Goal: Task Accomplishment & Management: Manage account settings

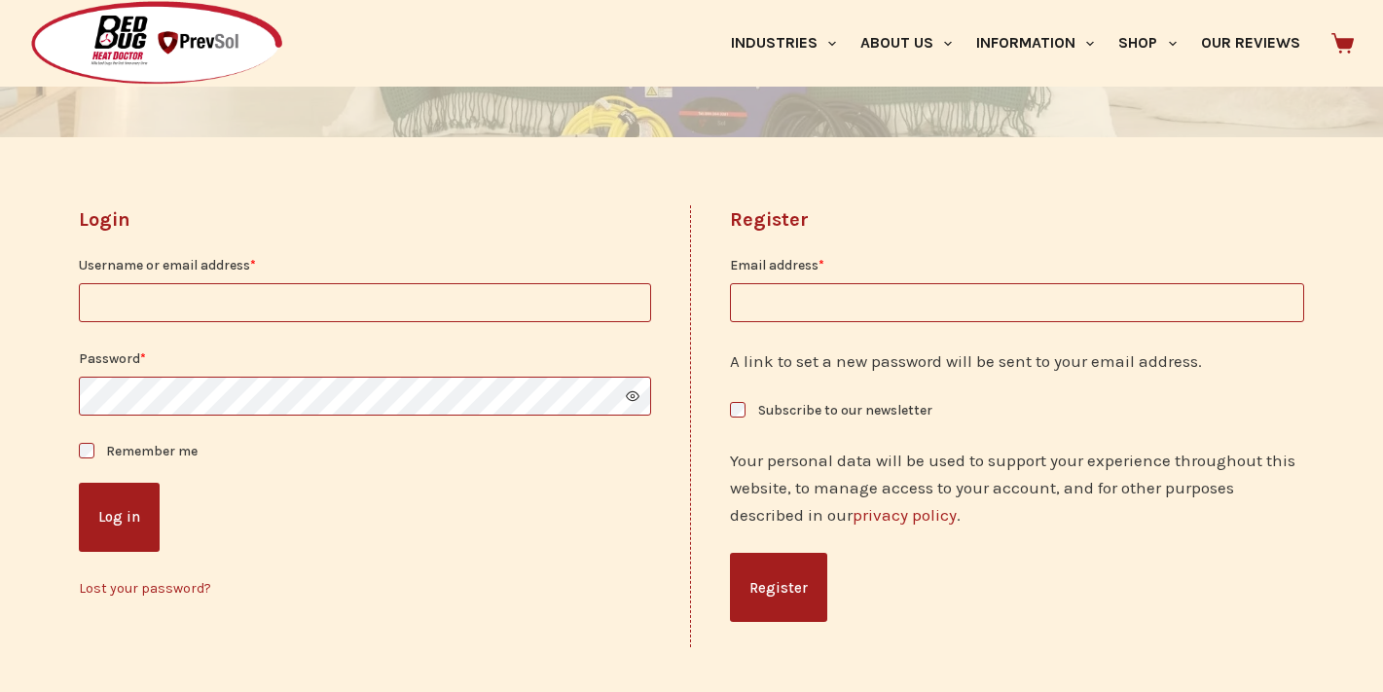
scroll to position [371, 0]
type input "**********"
click at [103, 499] on button "Log in" at bounding box center [119, 515] width 81 height 69
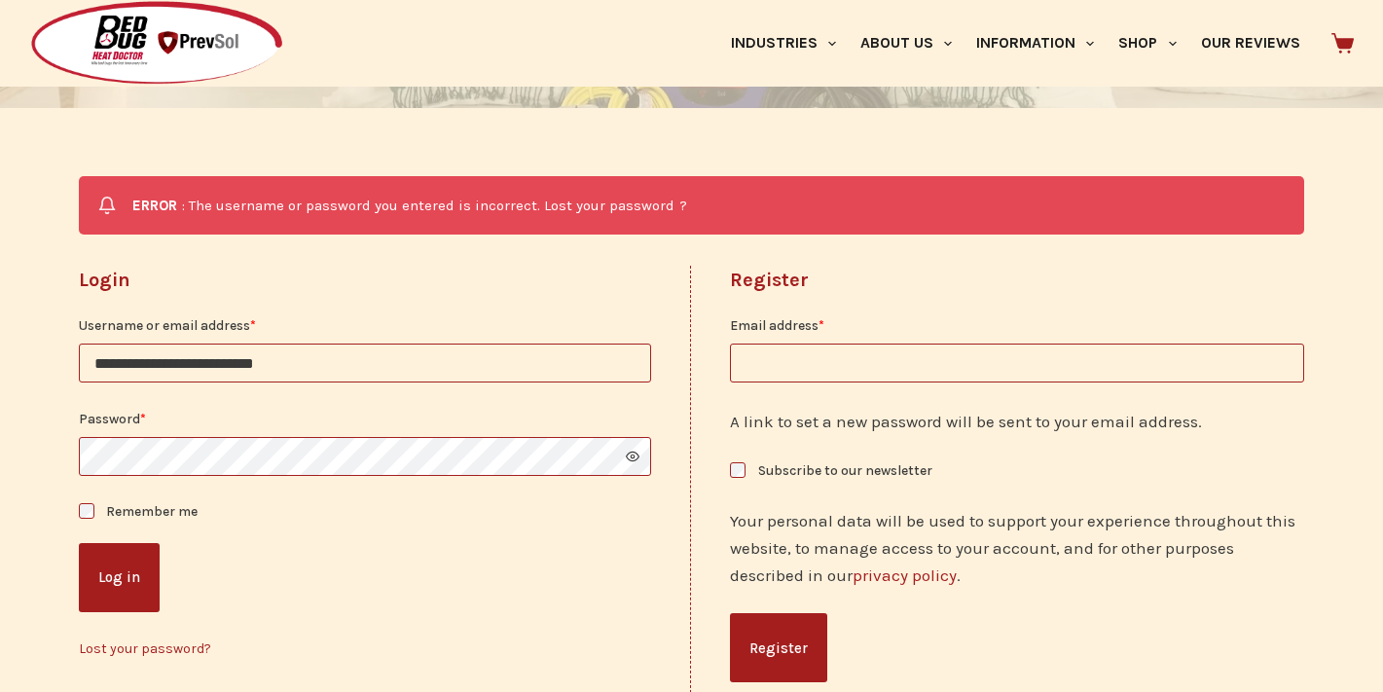
scroll to position [399, 0]
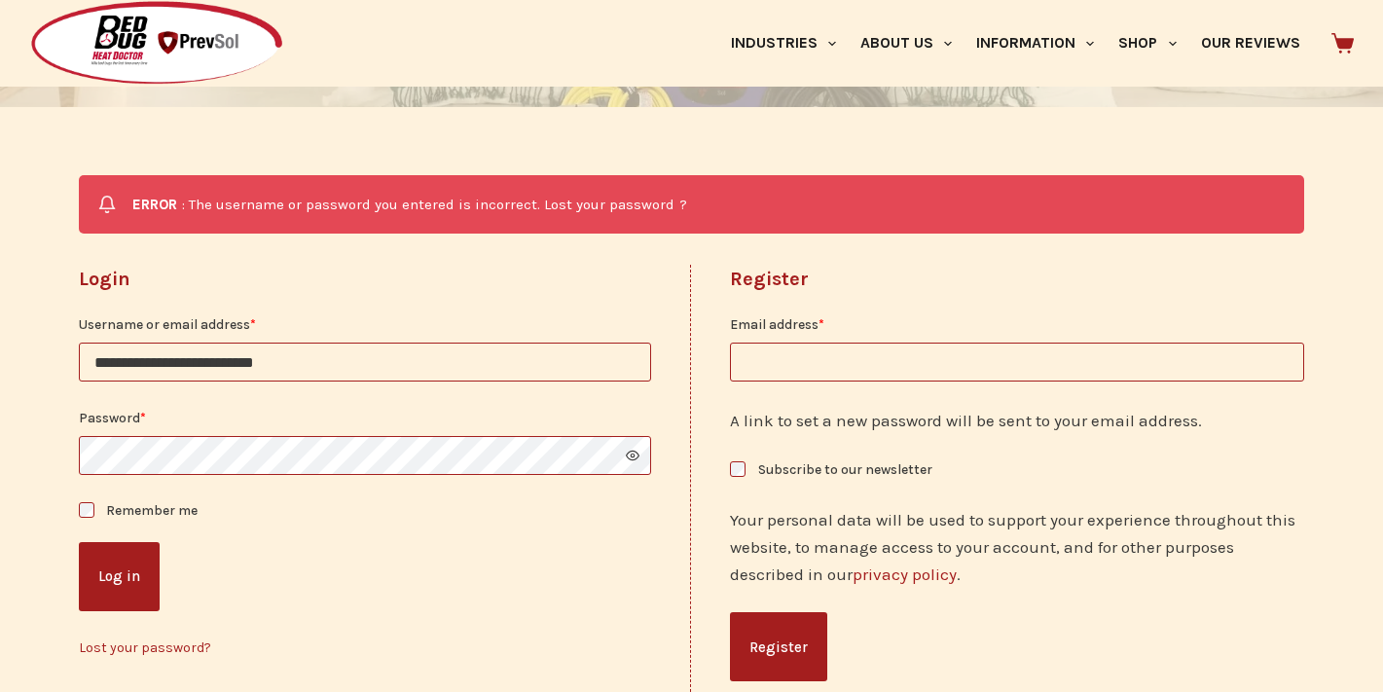
click at [122, 583] on button "Log in" at bounding box center [119, 576] width 81 height 69
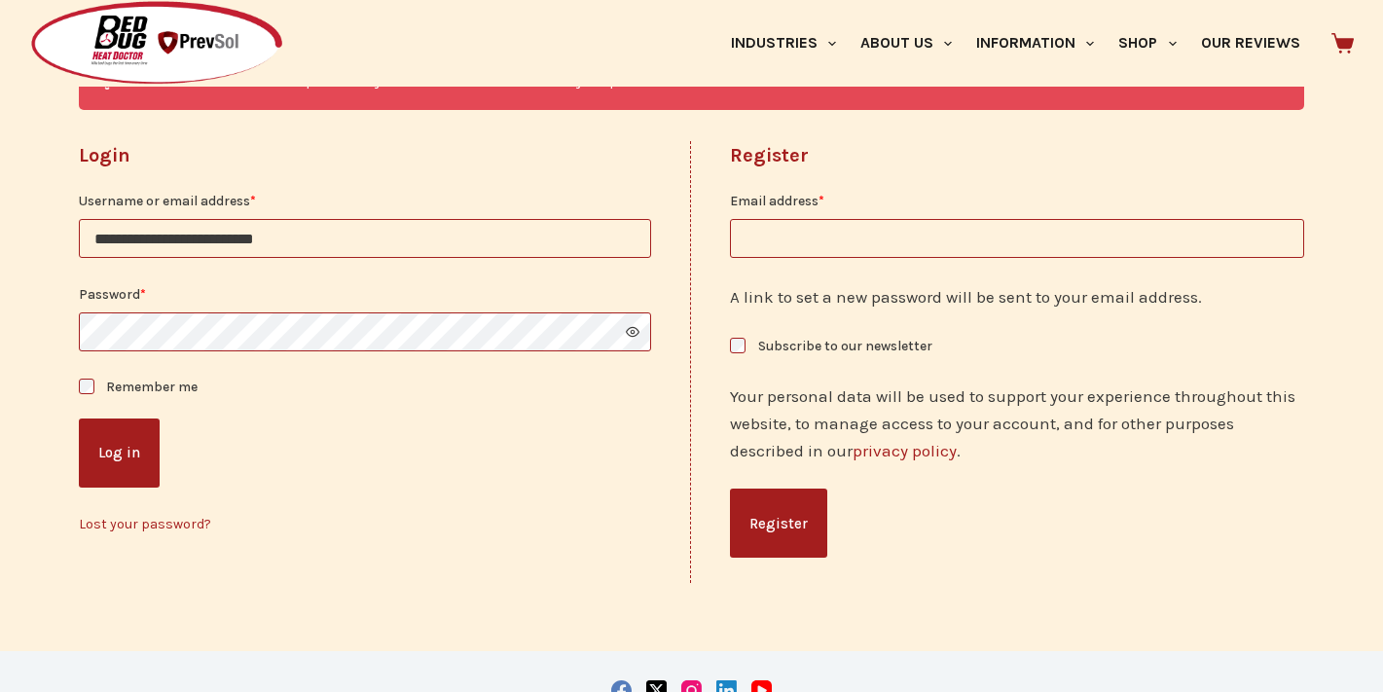
scroll to position [525, 0]
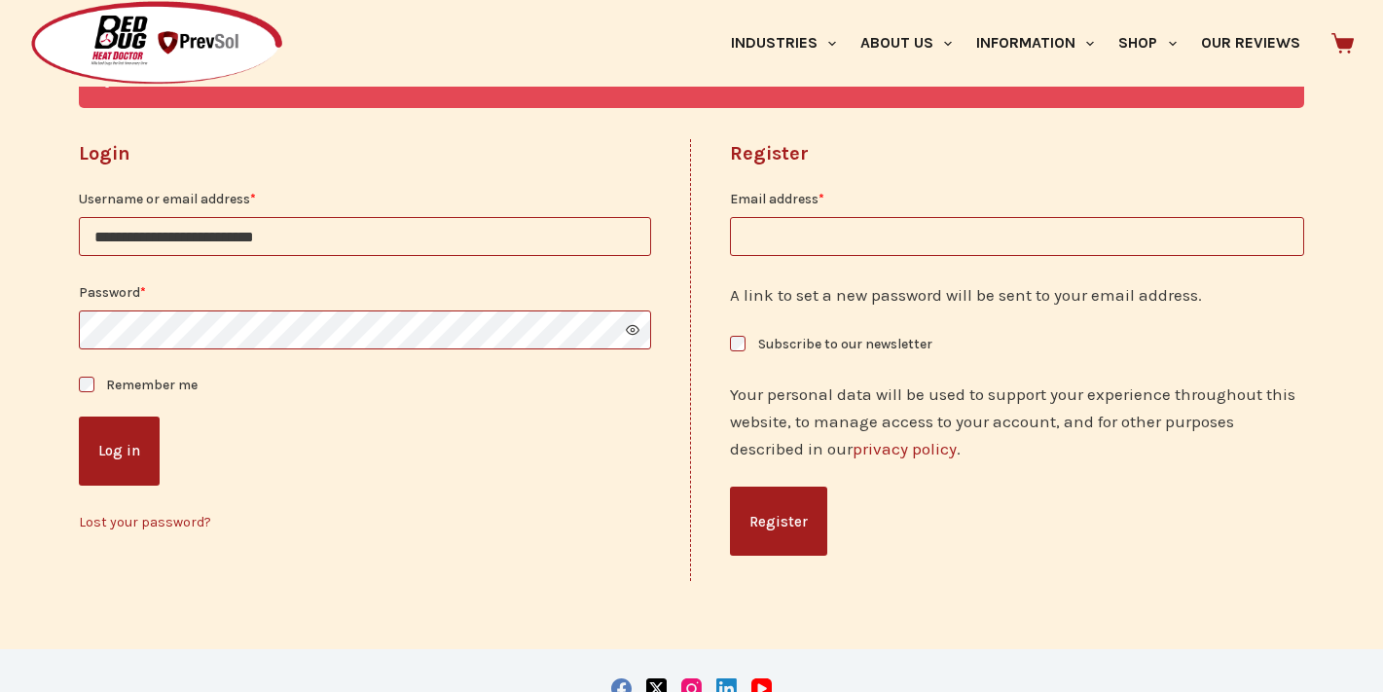
click at [159, 517] on link "Lost your password?" at bounding box center [145, 522] width 132 height 17
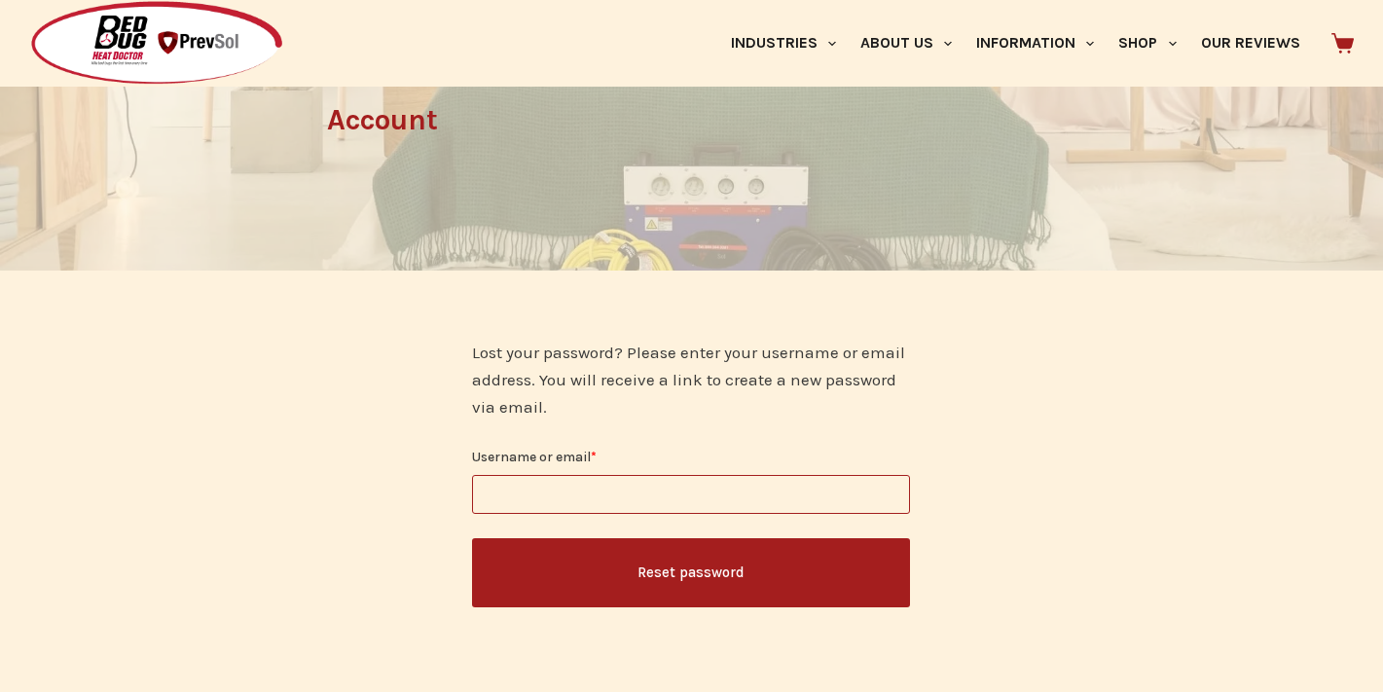
scroll to position [239, 0]
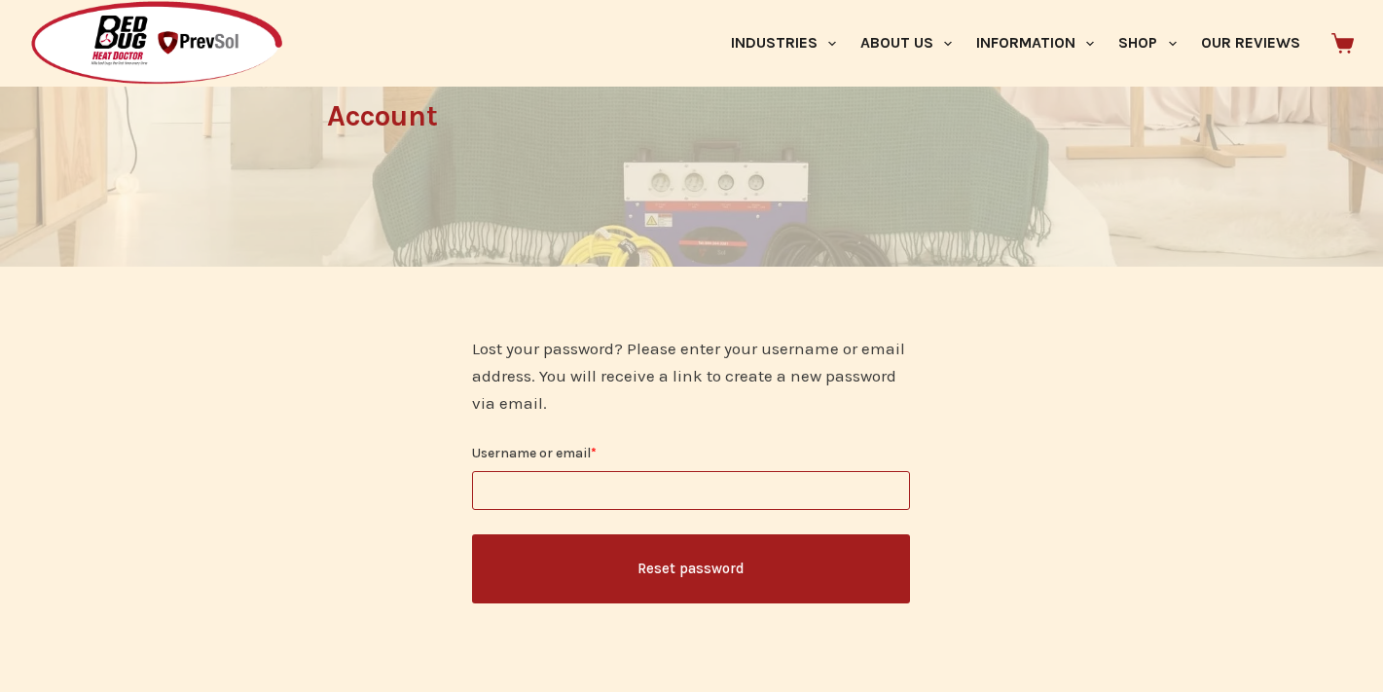
type input "**********"
click at [610, 573] on button "Reset password" at bounding box center [691, 568] width 438 height 69
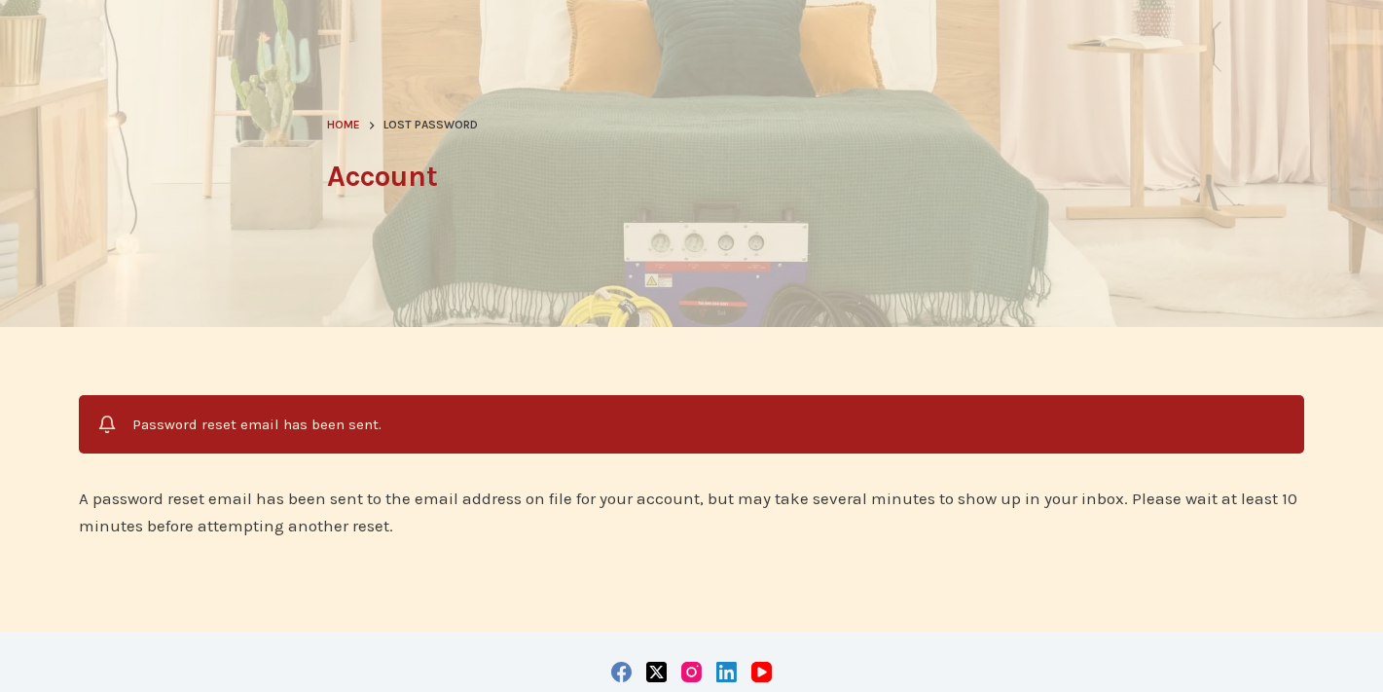
scroll to position [188, 0]
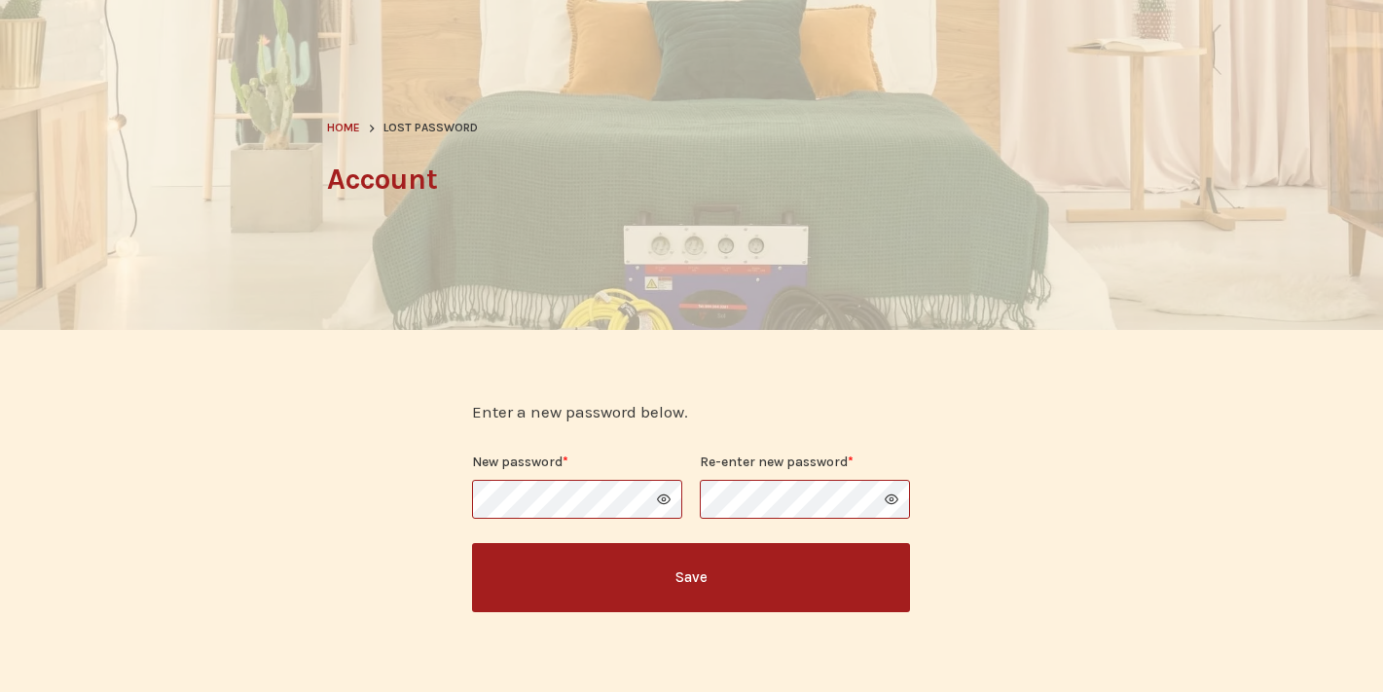
scroll to position [192, 0]
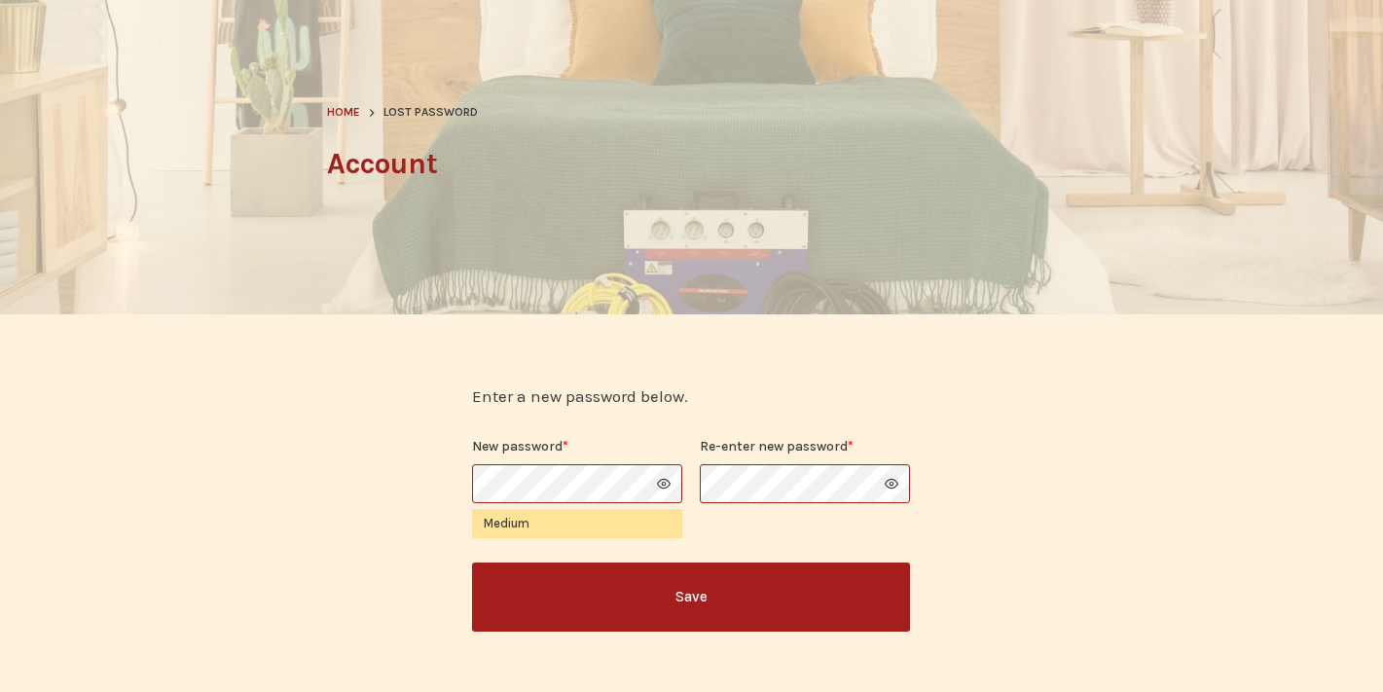
click at [775, 599] on button "Save" at bounding box center [691, 597] width 438 height 69
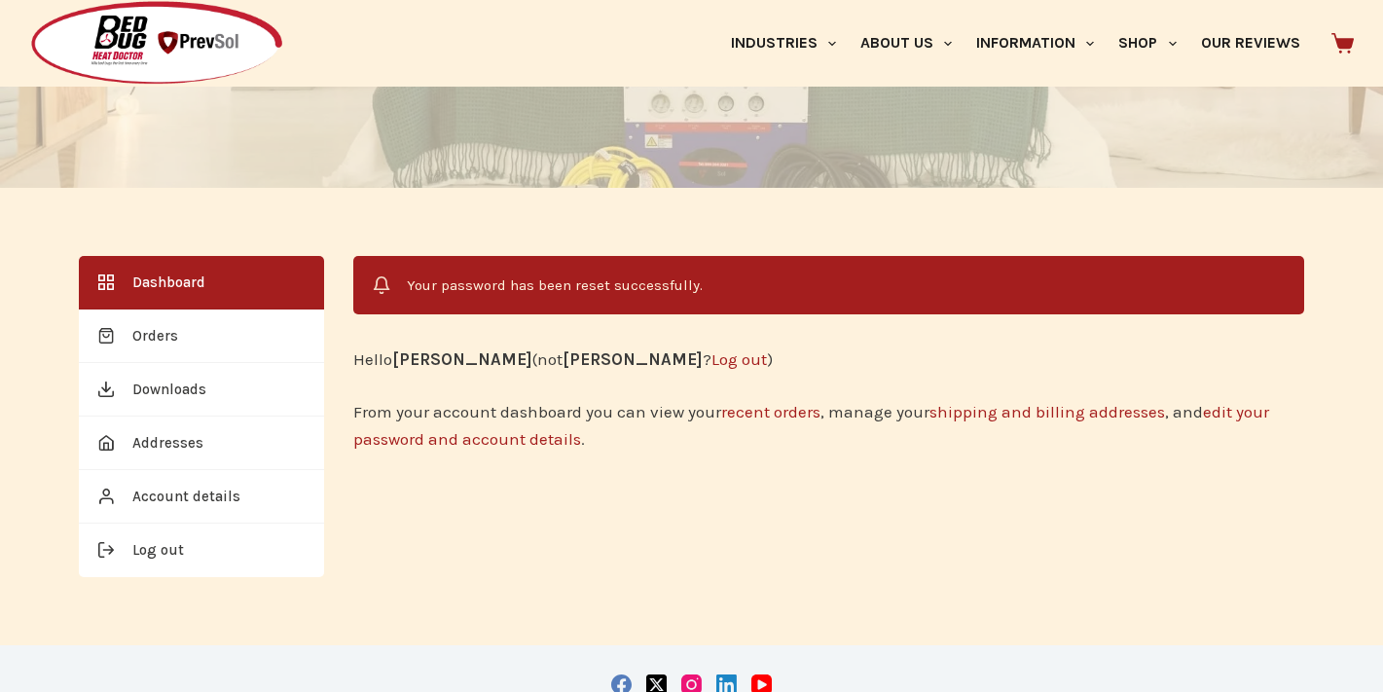
scroll to position [323, 0]
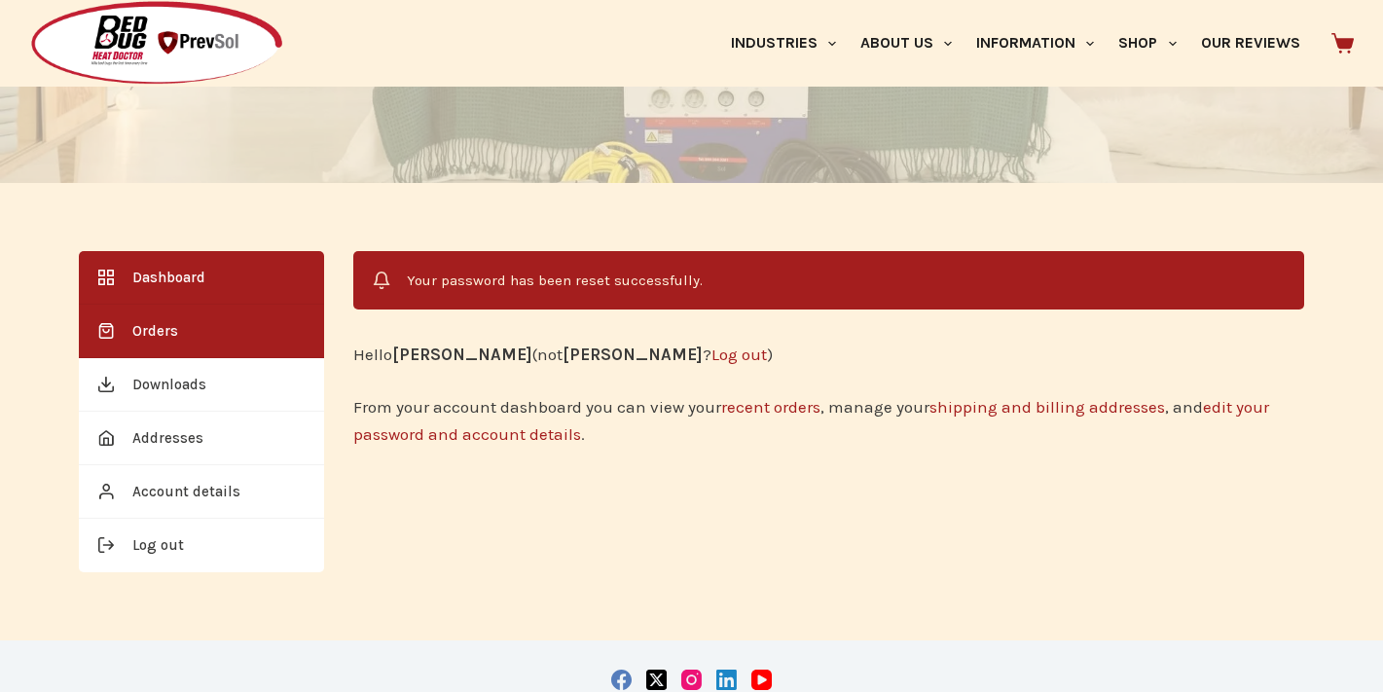
click at [181, 328] on link "Orders" at bounding box center [201, 332] width 245 height 54
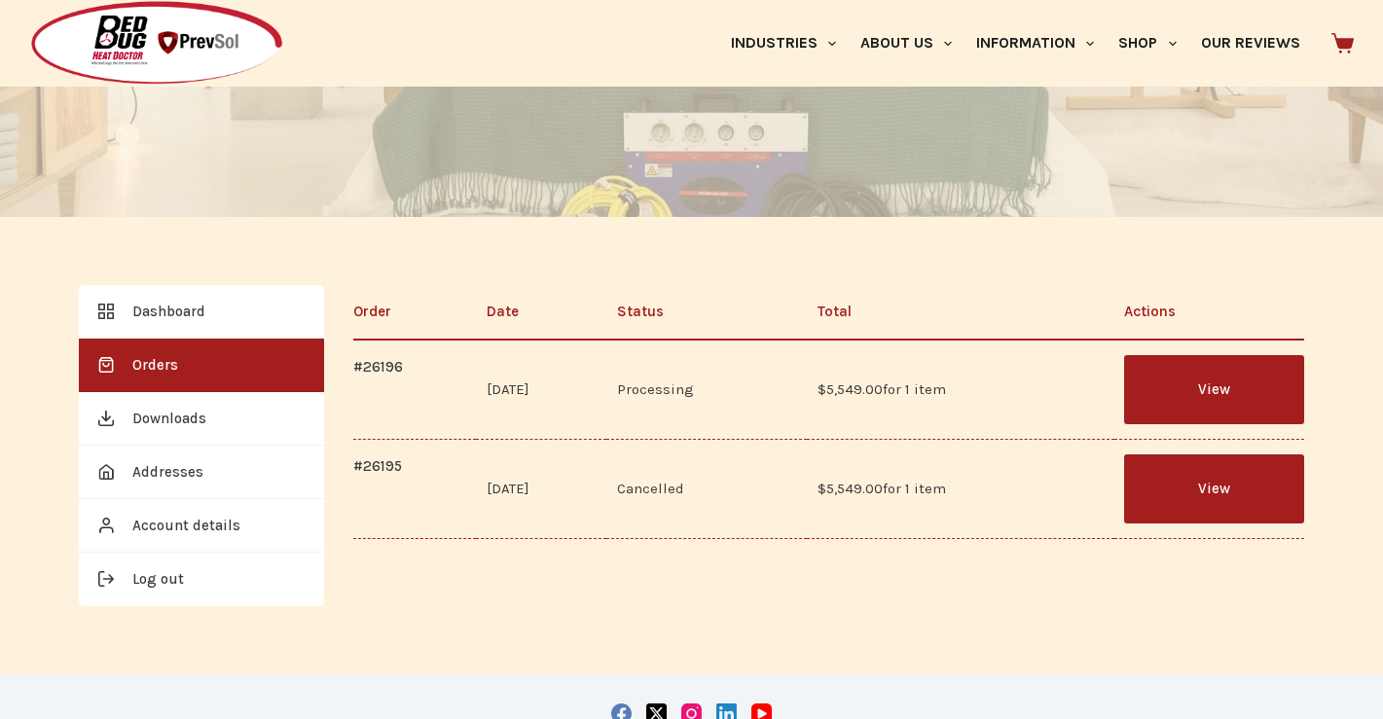
scroll to position [291, 0]
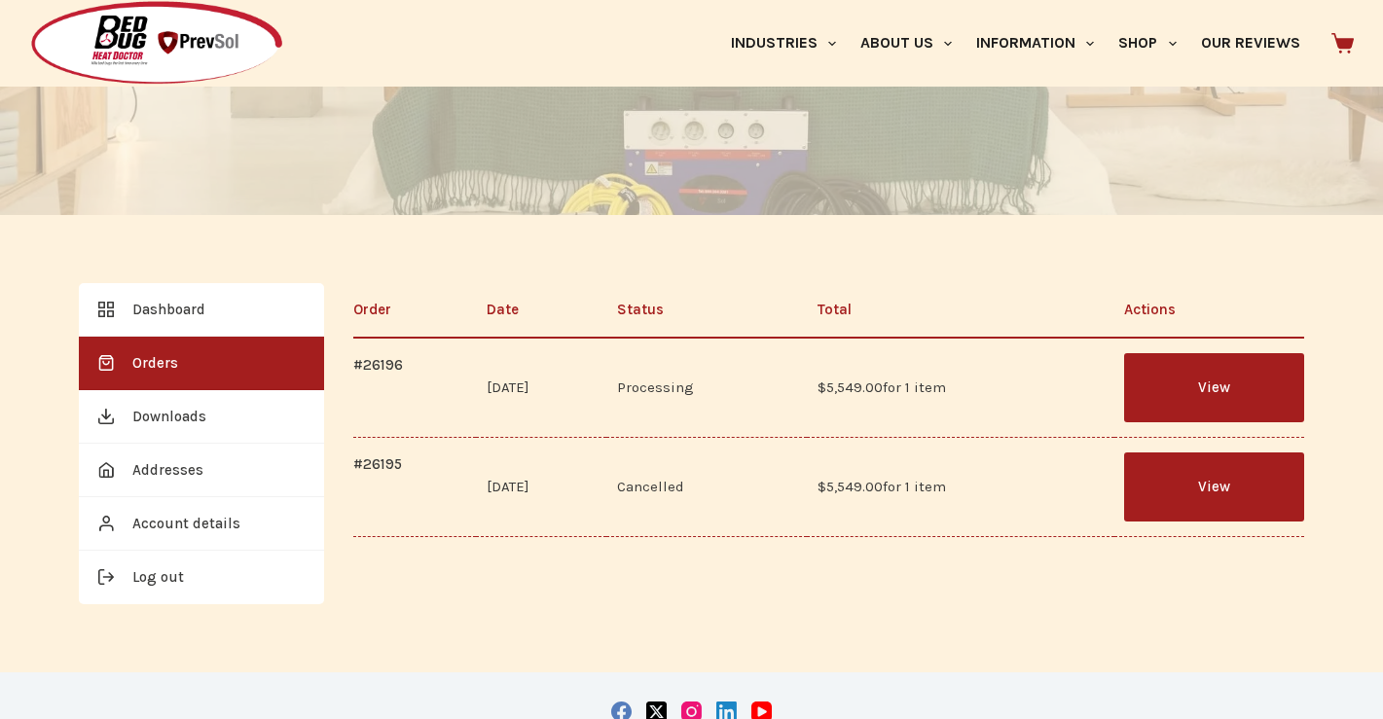
click at [1225, 385] on link "View" at bounding box center [1214, 387] width 180 height 69
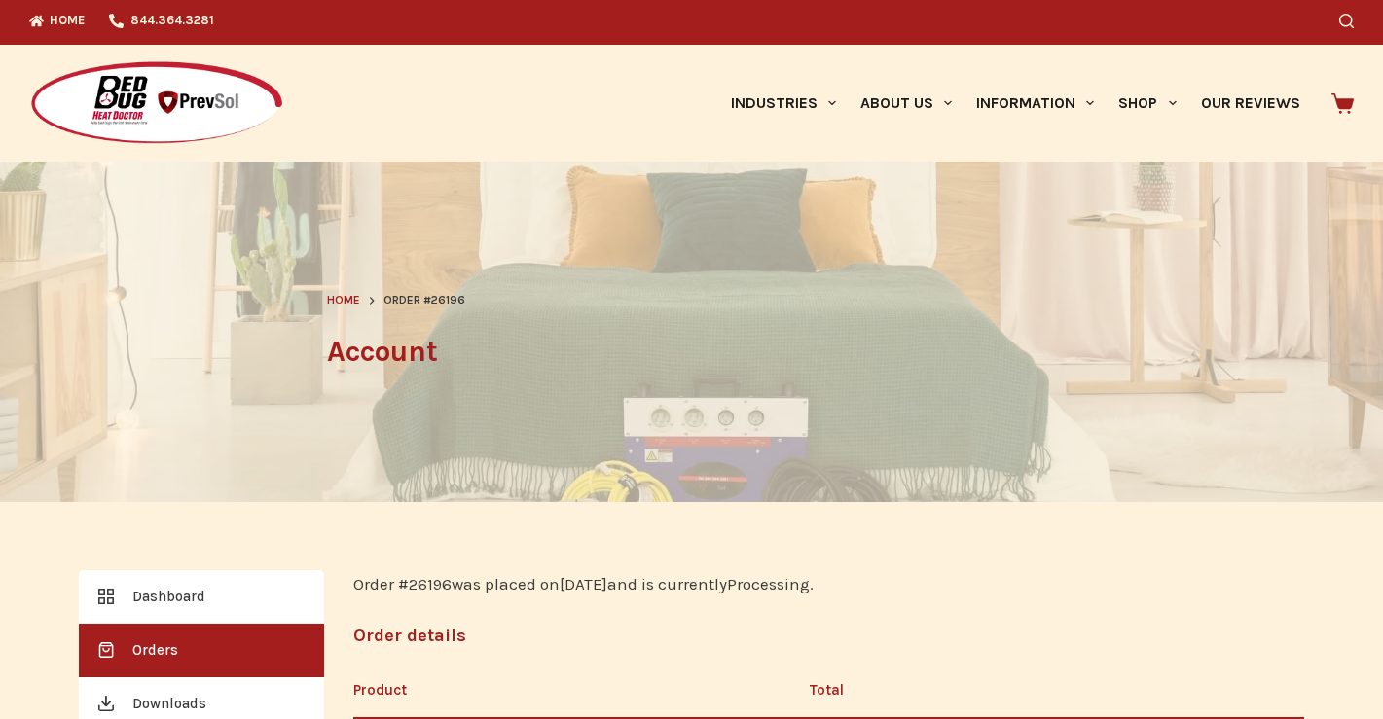
scroll to position [4, 0]
